Goal: Navigation & Orientation: Find specific page/section

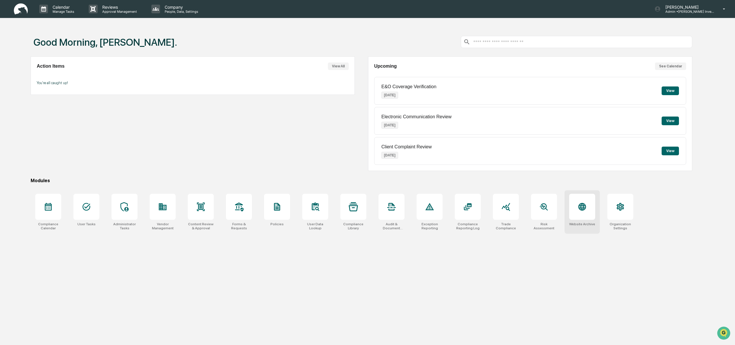
click at [585, 212] on div at bounding box center [582, 207] width 26 height 26
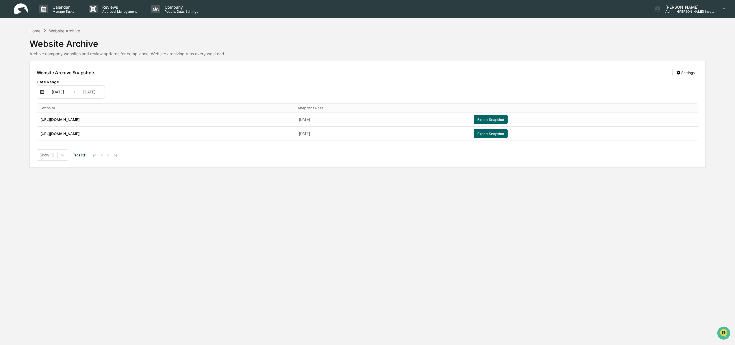
click at [33, 31] on div "Home" at bounding box center [34, 30] width 11 height 5
